Goal: Information Seeking & Learning: Find specific fact

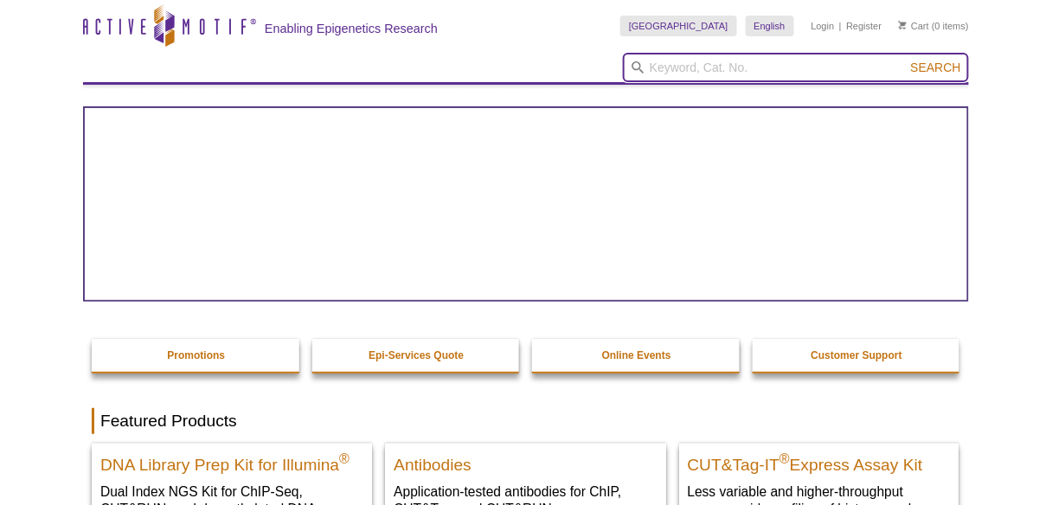
click at [800, 67] on input "search" at bounding box center [796, 67] width 346 height 29
paste input "WQ10000855"
type input "WQ10000855"
click at [906, 60] on button "Search" at bounding box center [936, 68] width 61 height 16
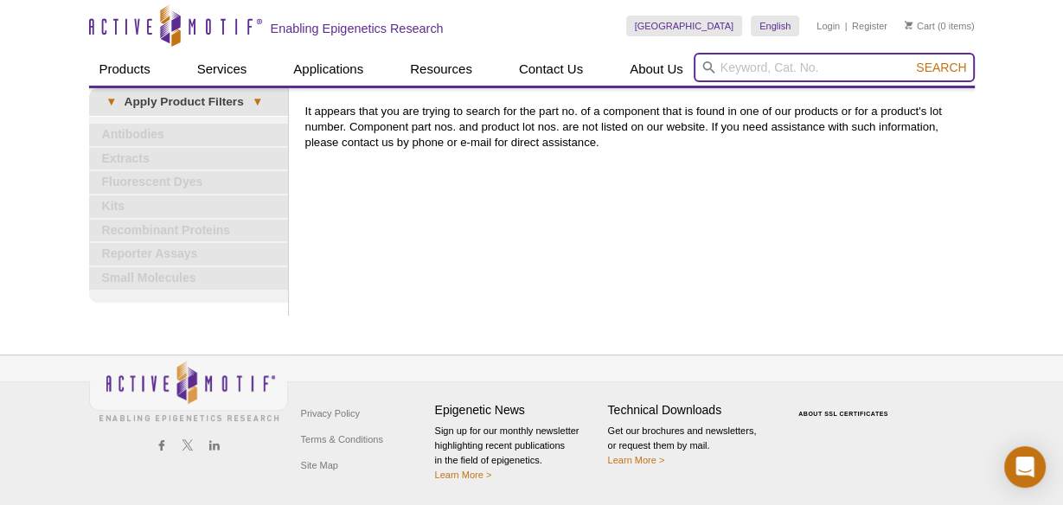
click at [760, 71] on input "search" at bounding box center [834, 67] width 281 height 29
paste input "WQ10000855"
type input "WQ10000855"
click at [911, 60] on button "Search" at bounding box center [941, 68] width 61 height 16
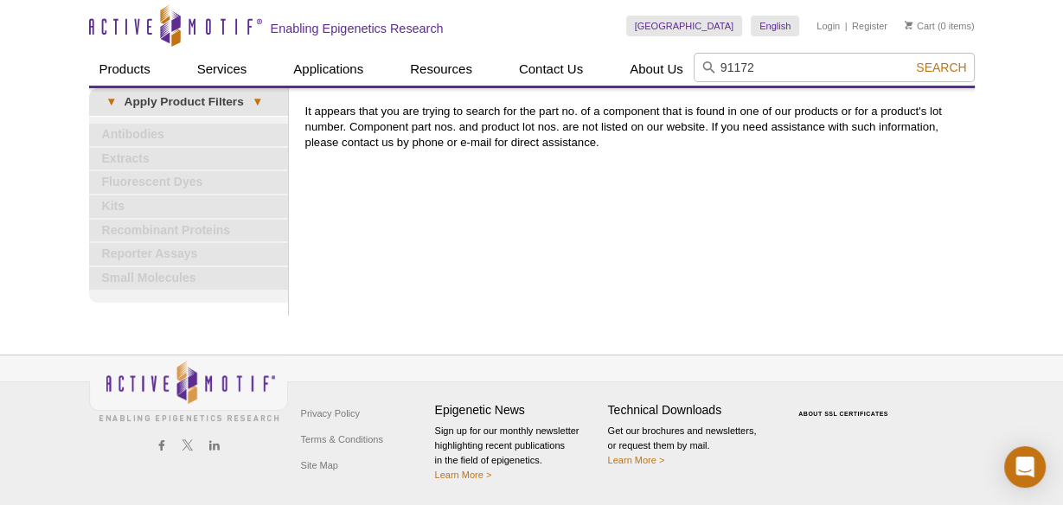
type input "91172"
click at [911, 60] on button "Search" at bounding box center [941, 68] width 61 height 16
